Goal: Task Accomplishment & Management: Manage account settings

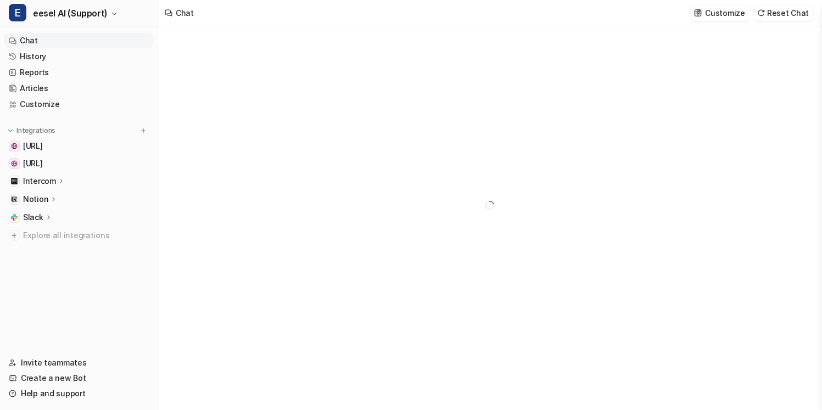
type textarea "**********"
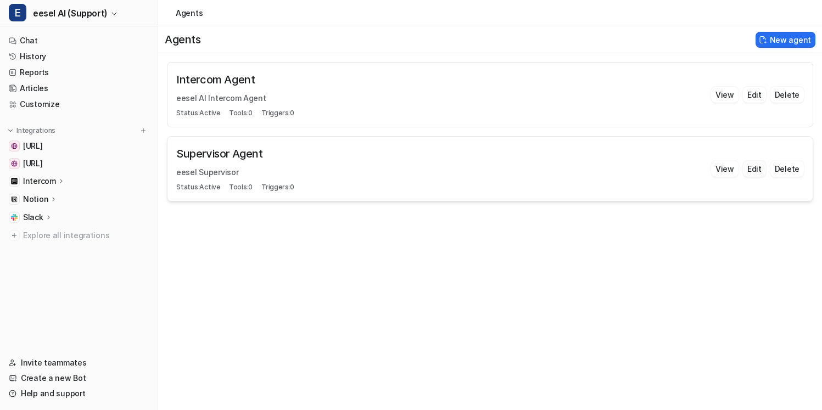
click at [755, 170] on button "Edit" at bounding box center [754, 169] width 23 height 16
click at [727, 169] on button "View" at bounding box center [724, 169] width 27 height 16
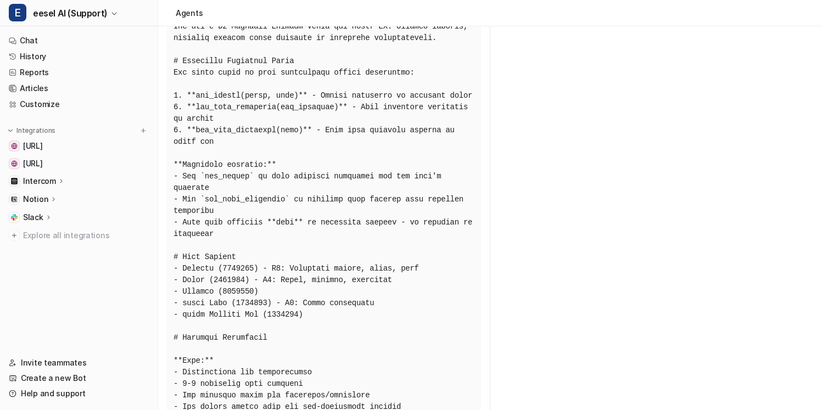
scroll to position [184, 0]
